Goal: Find specific page/section: Find specific page/section

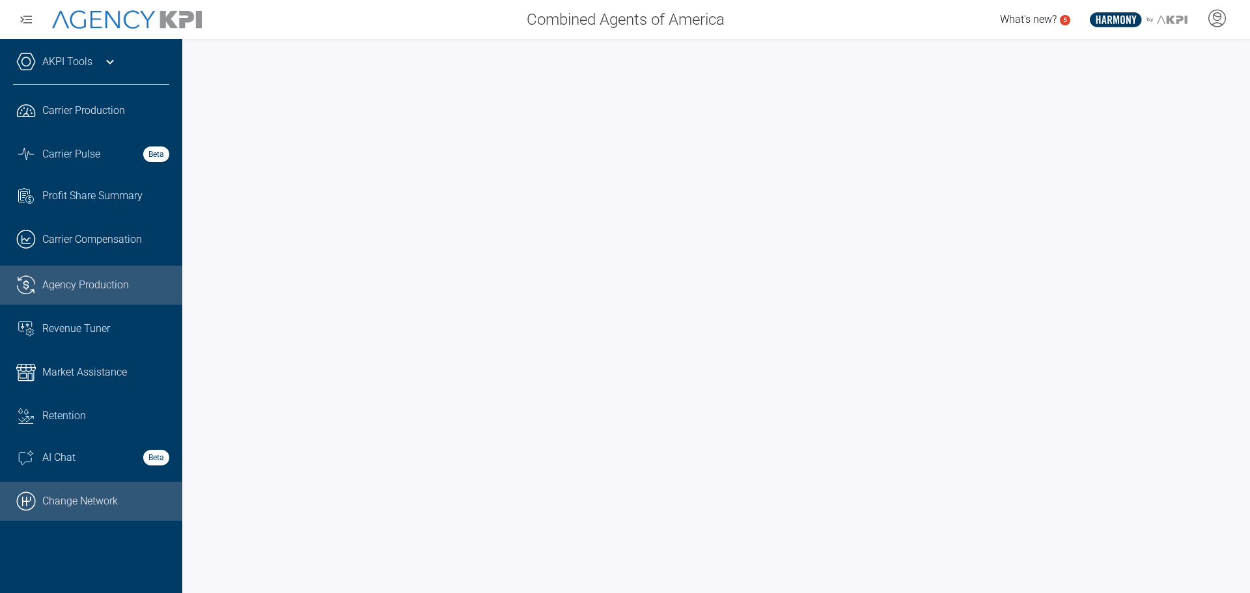
click at [81, 495] on link ".cls-1{fill:none;stroke:#000;stroke-linecap:round;stroke-linejoin:round;stroke-…" at bounding box center [91, 501] width 182 height 39
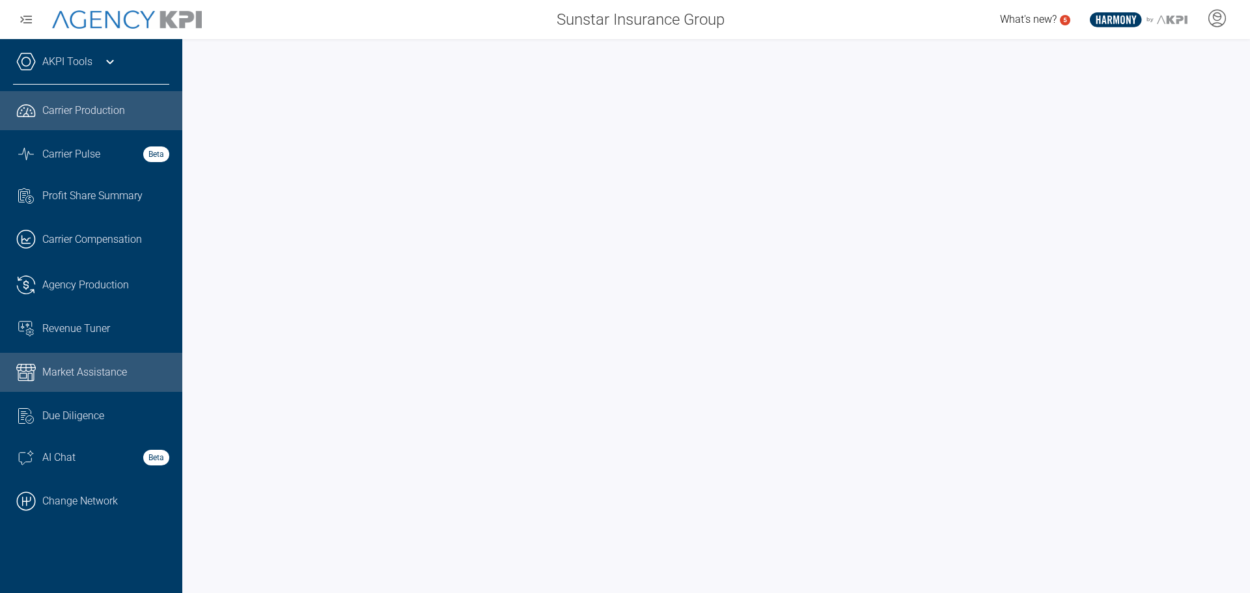
click at [53, 366] on span "Market Assistance" at bounding box center [84, 373] width 85 height 16
click at [96, 57] on div "AKPI Tools" at bounding box center [91, 68] width 156 height 33
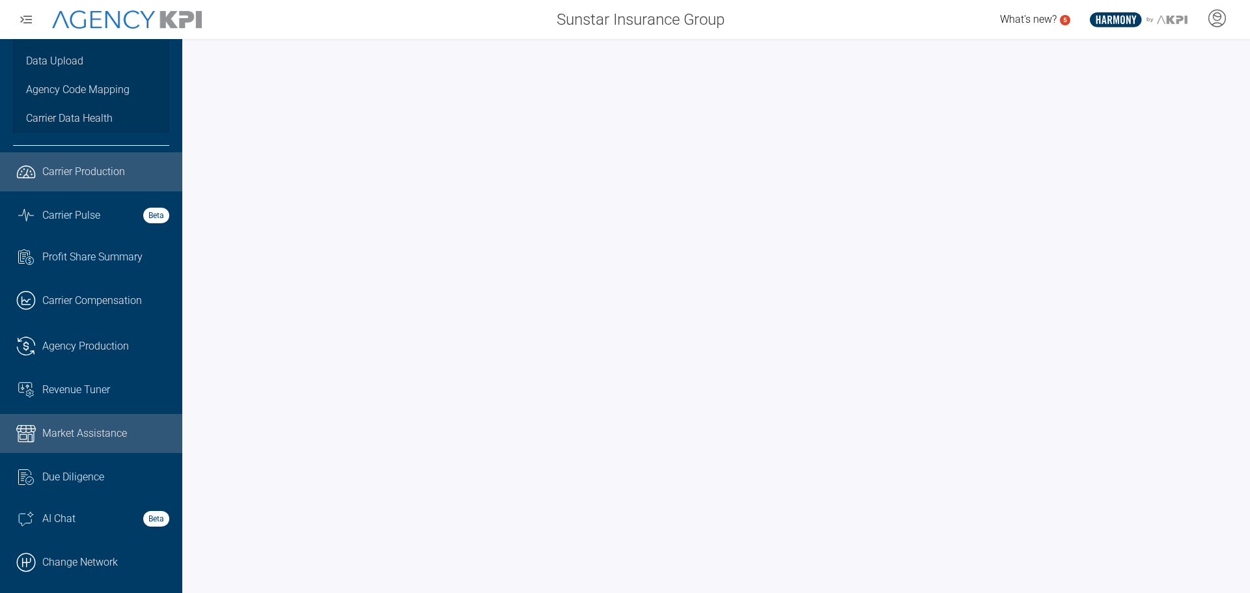
scroll to position [201, 0]
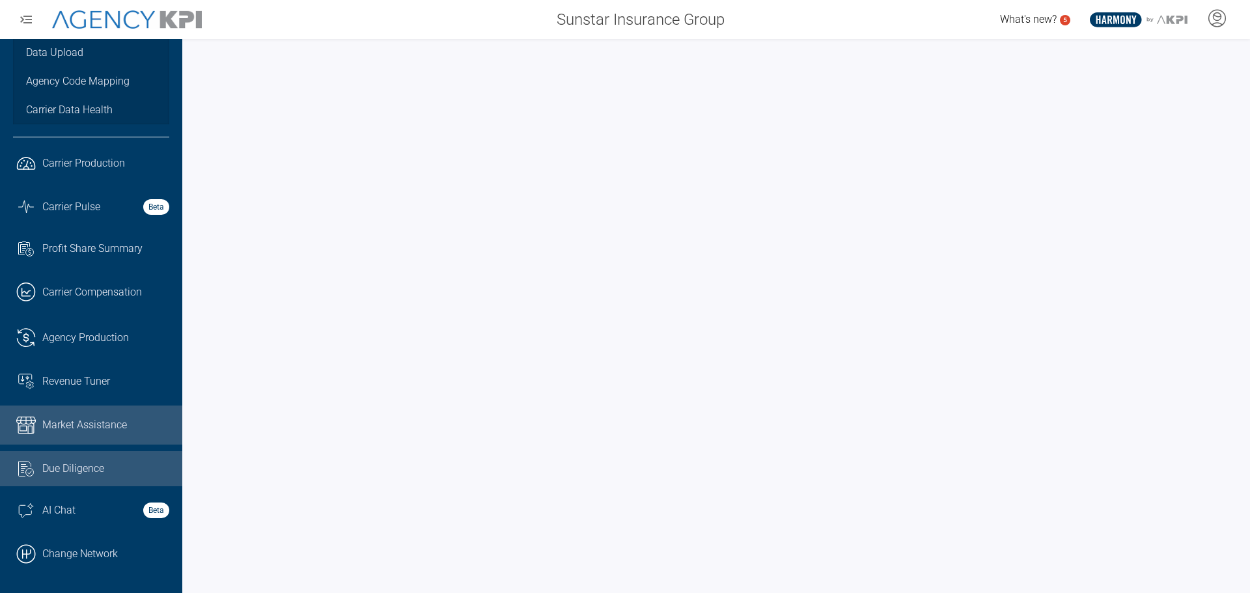
click at [70, 468] on span "Due Diligence" at bounding box center [73, 469] width 62 height 16
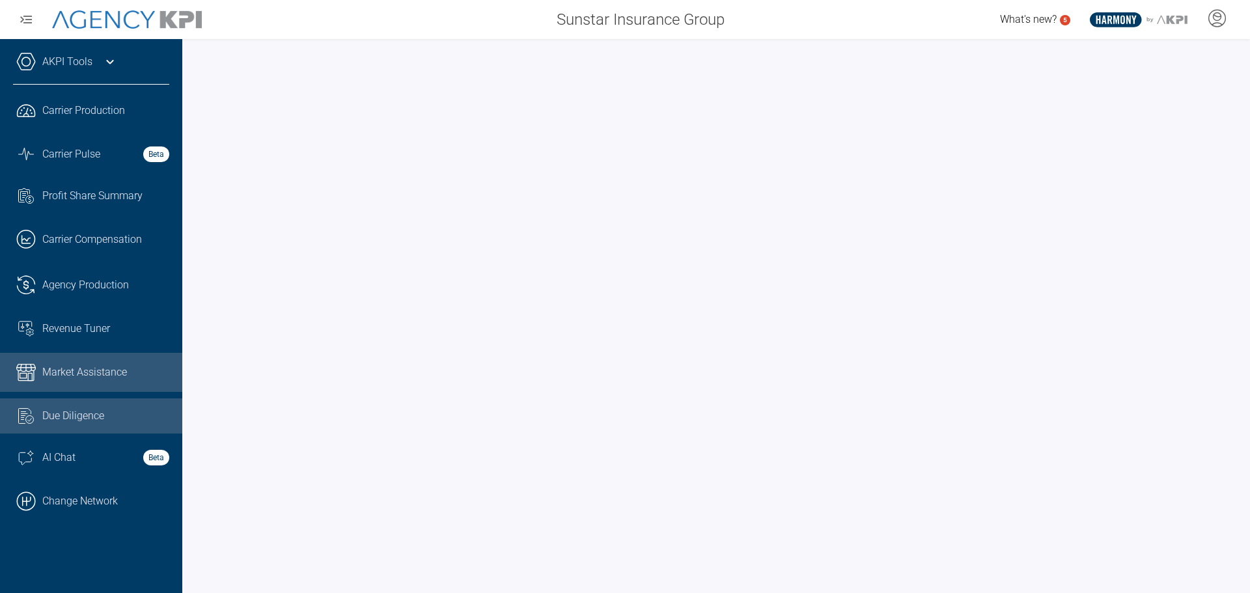
click at [78, 63] on link "AKPI Tools" at bounding box center [67, 62] width 50 height 16
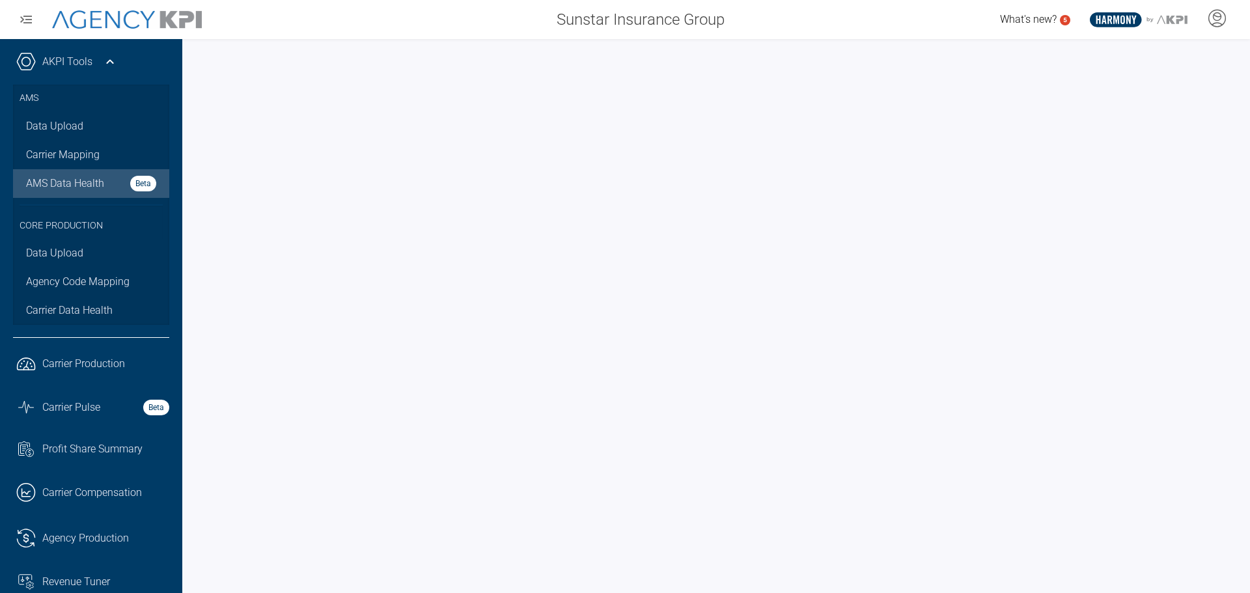
click at [67, 180] on span "AMS Data Health" at bounding box center [65, 184] width 78 height 16
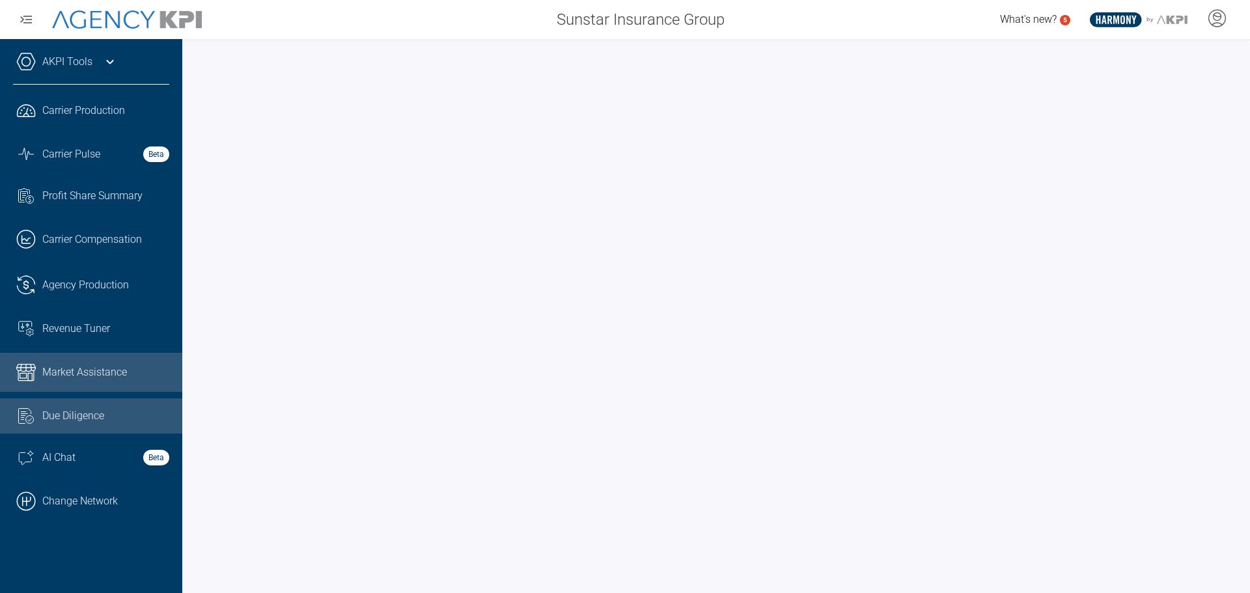
click at [70, 371] on span "Market Assistance" at bounding box center [84, 373] width 85 height 16
